Goal: Entertainment & Leisure: Consume media (video, audio)

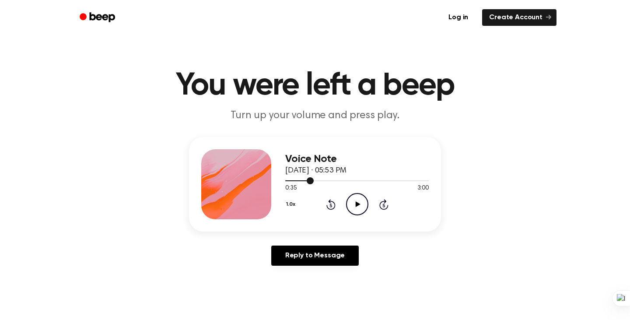
click at [285, 179] on div at bounding box center [357, 180] width 144 height 7
click at [356, 198] on icon "Play Audio" at bounding box center [357, 204] width 22 height 22
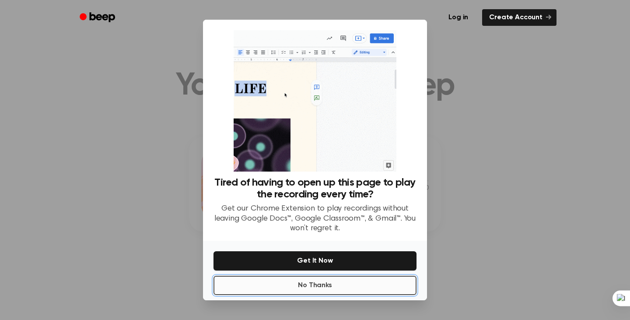
click at [318, 288] on button "No Thanks" at bounding box center [315, 285] width 203 height 19
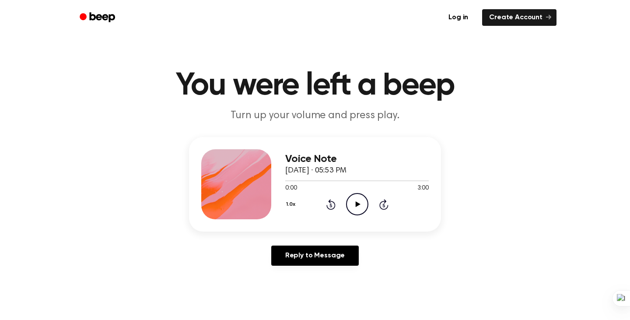
click at [358, 204] on icon at bounding box center [357, 204] width 5 height 6
click at [358, 204] on icon at bounding box center [357, 204] width 4 height 6
click at [285, 181] on div at bounding box center [295, 180] width 21 height 1
click at [358, 199] on icon "Play Audio" at bounding box center [357, 204] width 22 height 22
click at [358, 199] on icon "Pause Audio" at bounding box center [357, 204] width 22 height 22
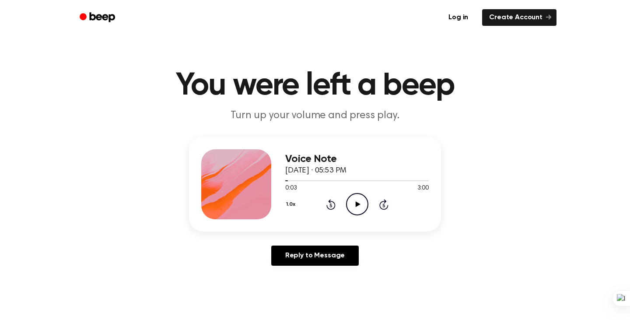
click at [358, 199] on icon "Play Audio" at bounding box center [357, 204] width 22 height 22
click at [358, 199] on icon "Pause Audio" at bounding box center [357, 204] width 22 height 22
click at [359, 201] on icon "Pause Audio" at bounding box center [357, 204] width 22 height 22
click at [361, 200] on icon "Play Audio" at bounding box center [357, 204] width 22 height 22
click at [361, 200] on icon "Pause Audio" at bounding box center [357, 204] width 22 height 22
